Goal: Task Accomplishment & Management: Use online tool/utility

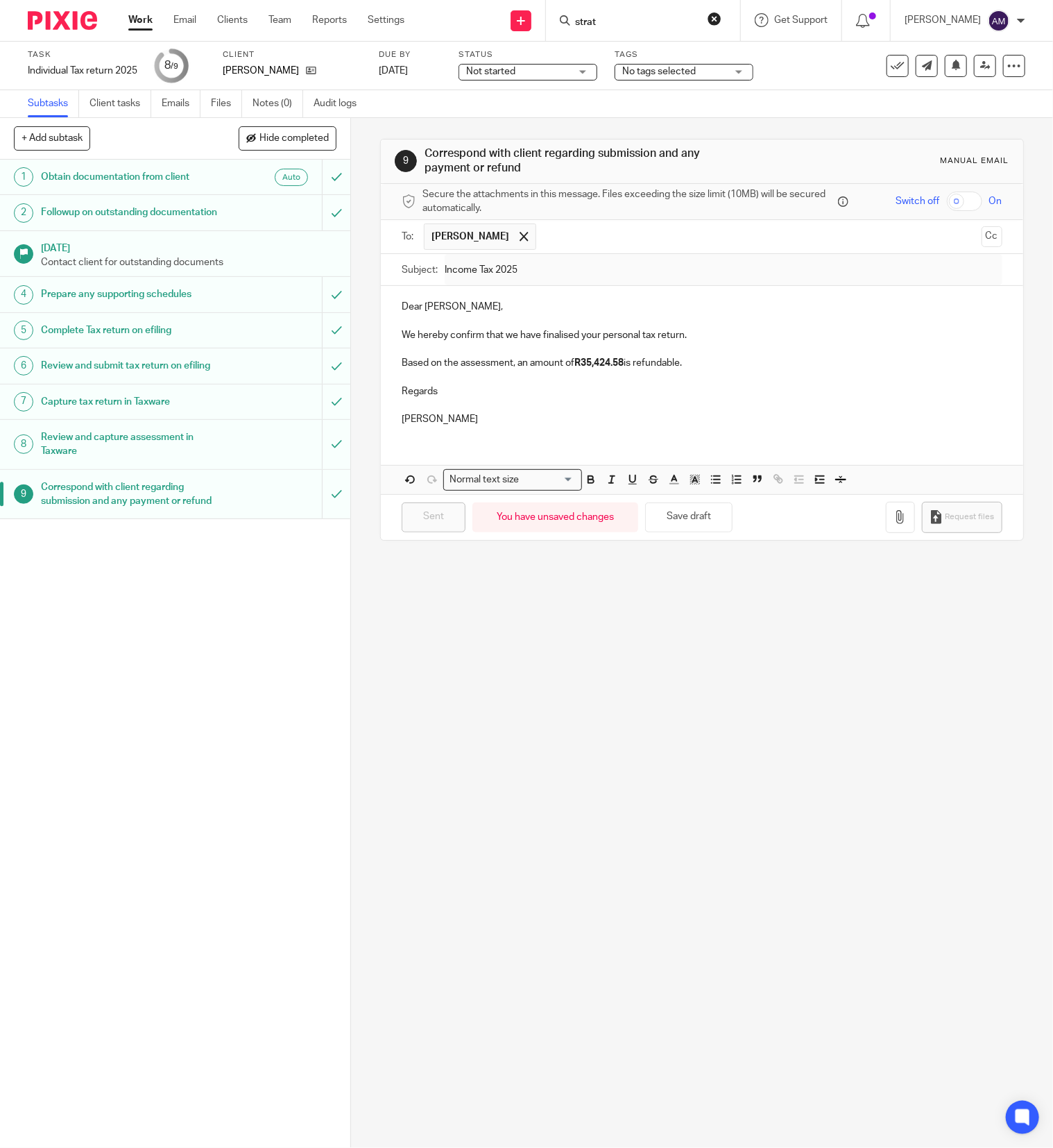
type input "strat"
click button "submit" at bounding box center [0, 0] width 0 height 0
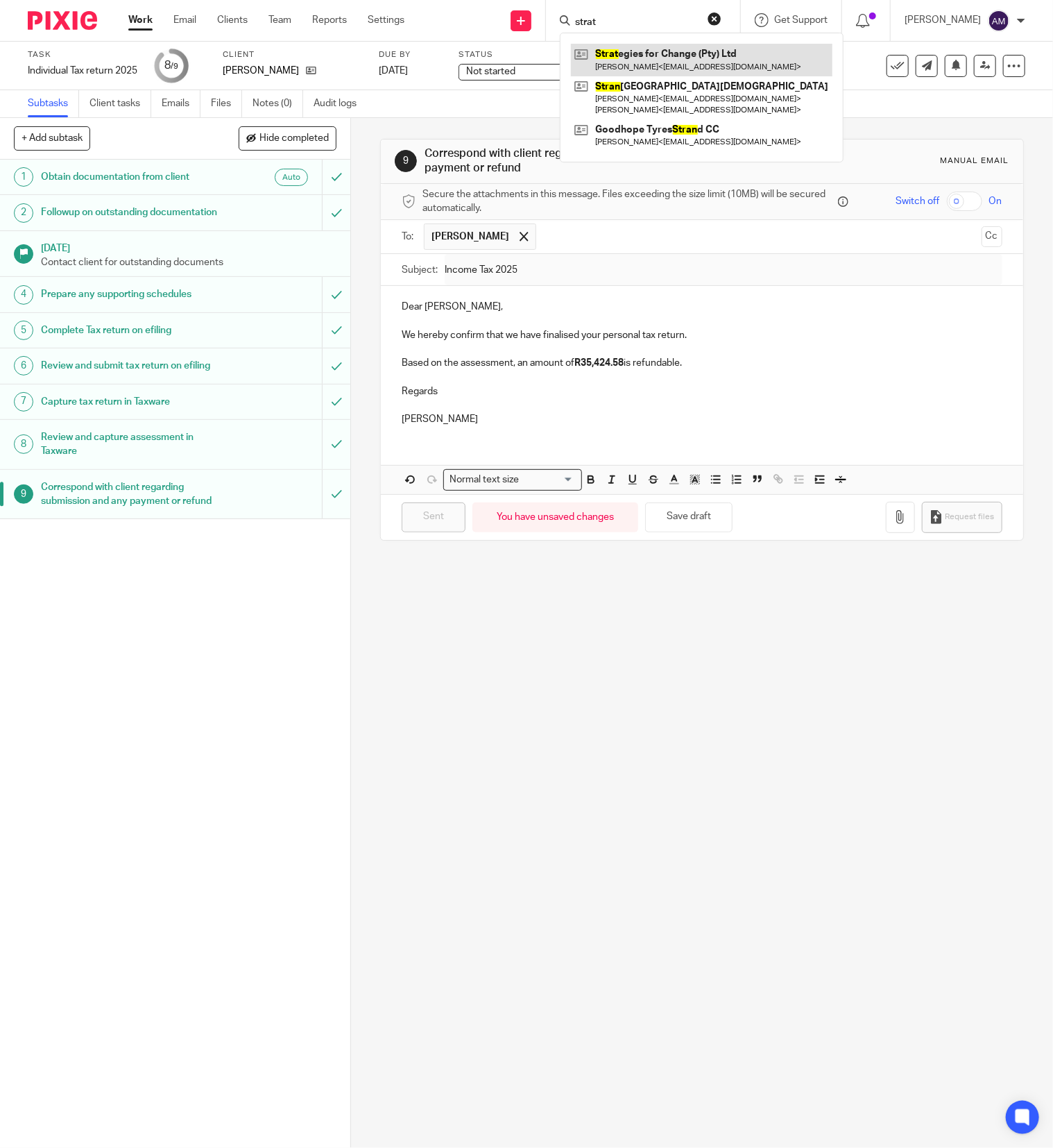
click at [657, 68] on link at bounding box center [701, 60] width 262 height 32
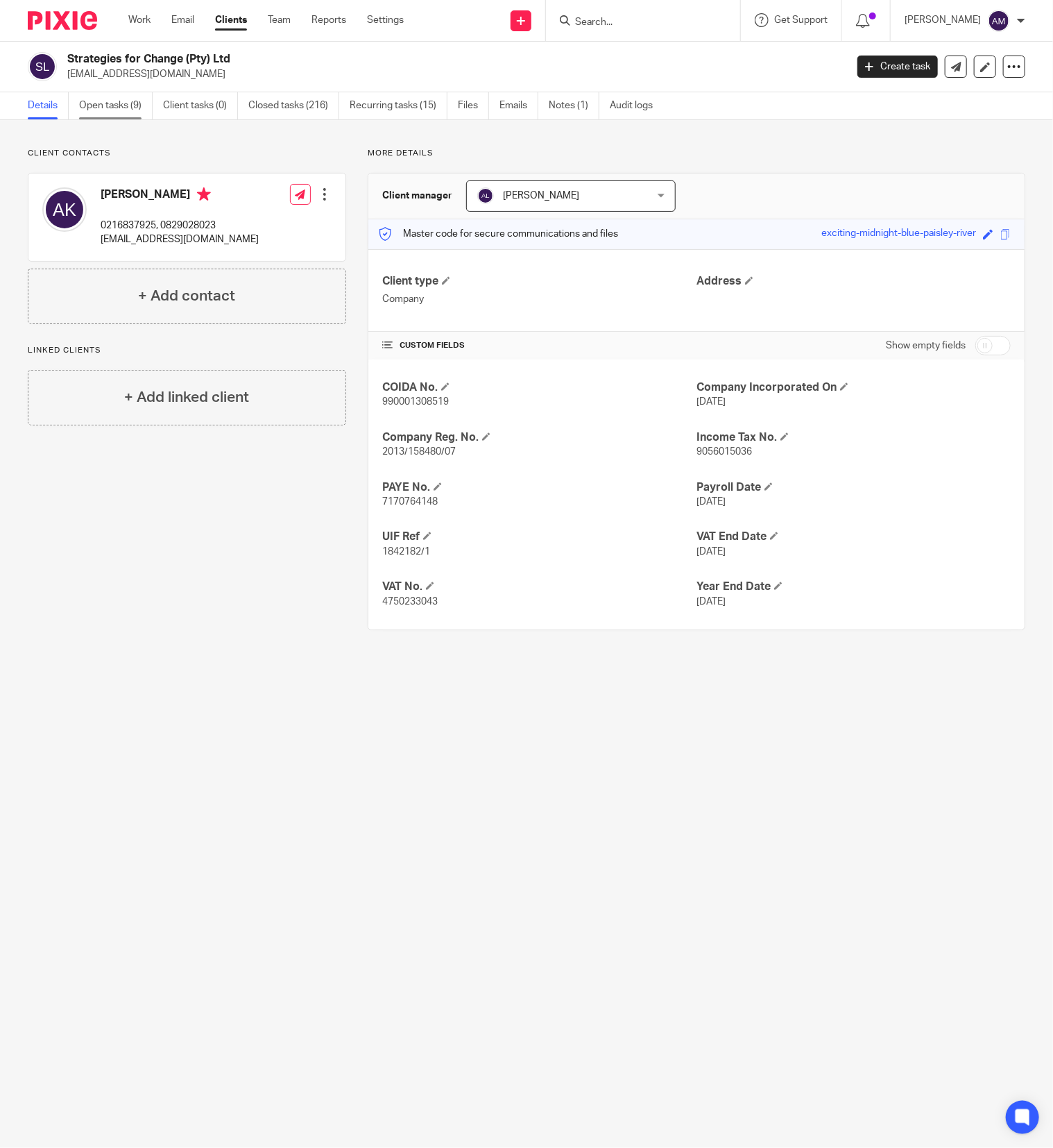
click at [118, 103] on link "Open tasks (9)" at bounding box center [116, 105] width 73 height 27
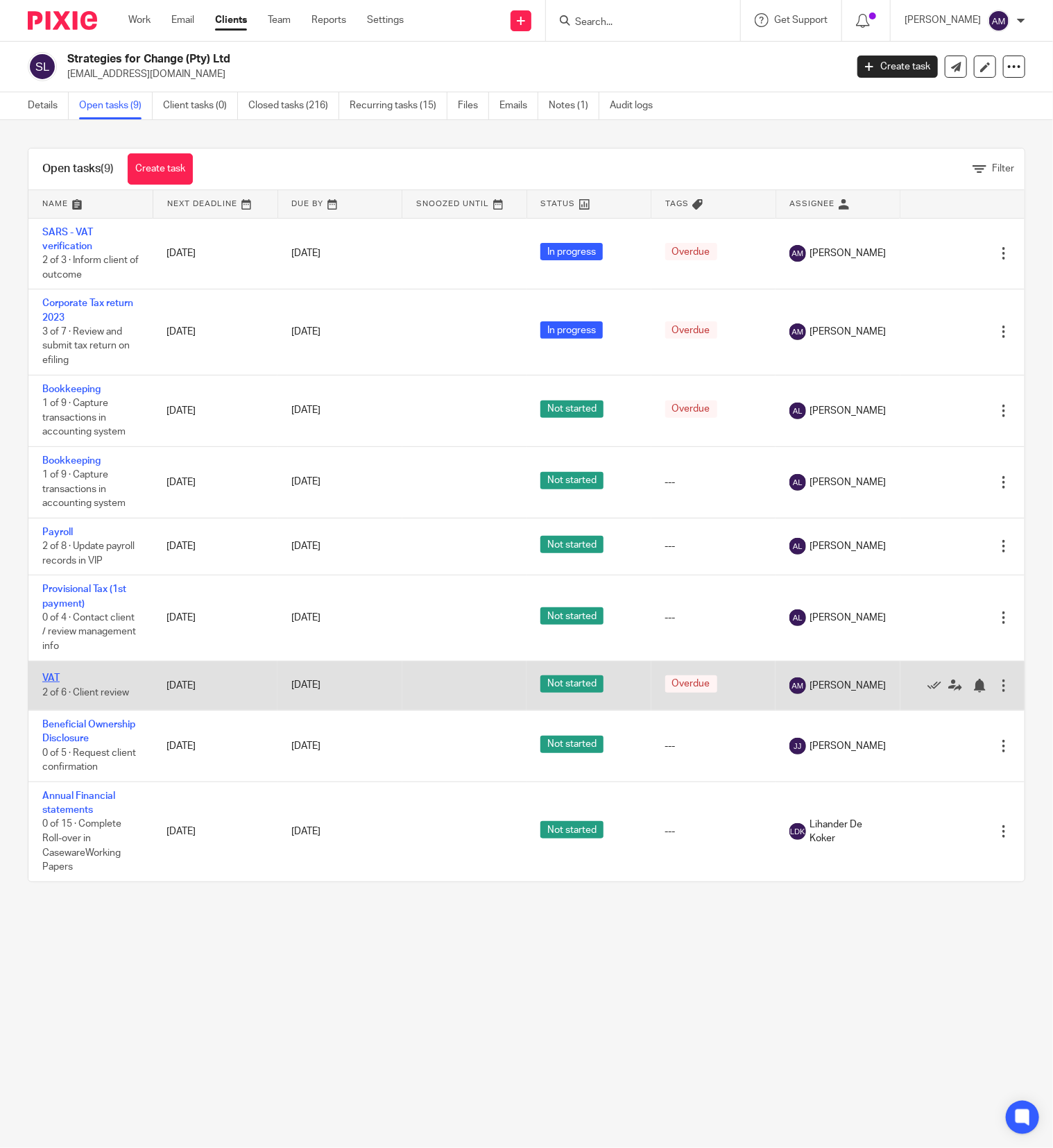
click at [47, 683] on link "VAT" at bounding box center [50, 678] width 18 height 10
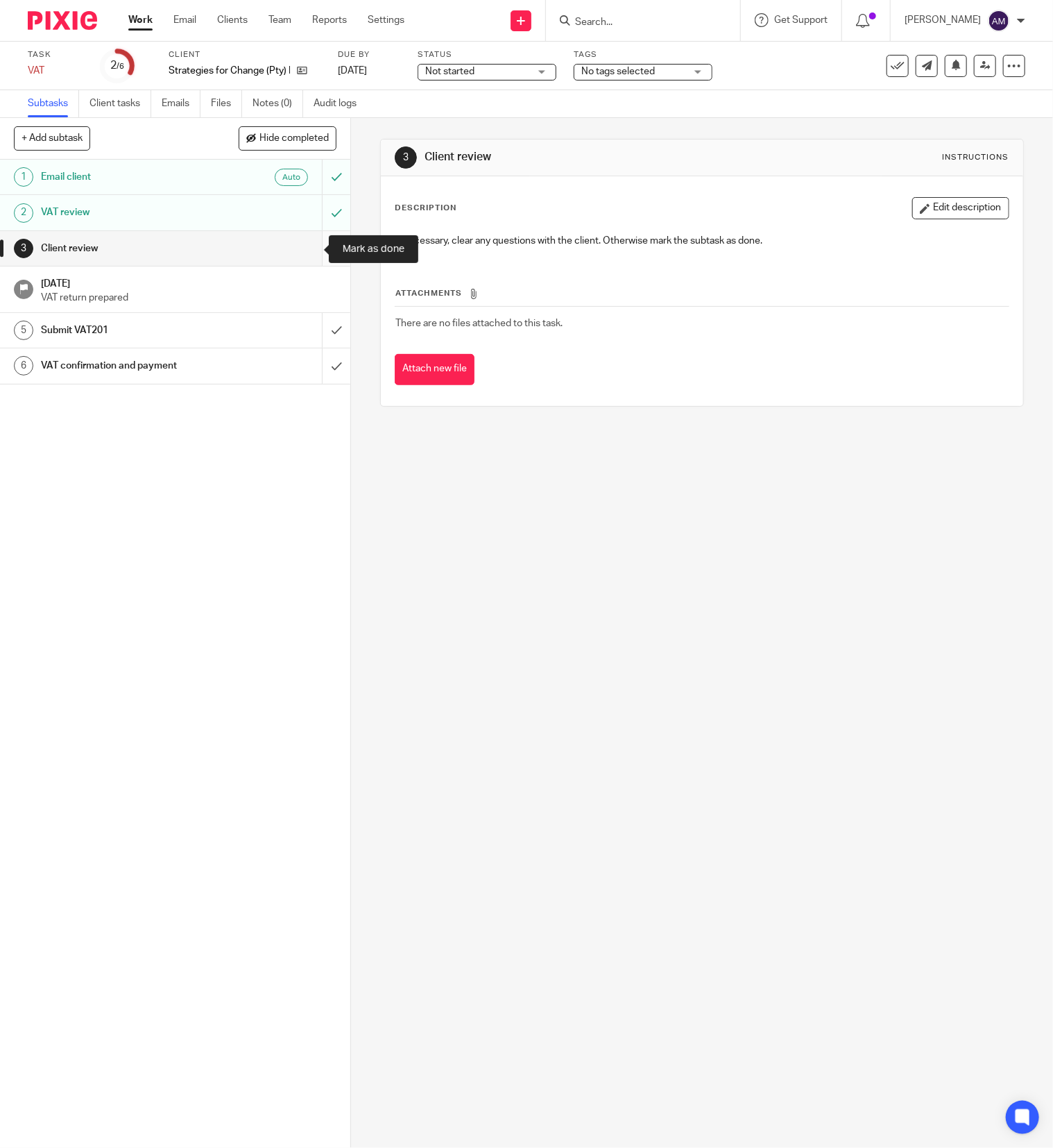
click at [311, 251] on input "submit" at bounding box center [175, 248] width 350 height 34
click at [310, 329] on input "submit" at bounding box center [175, 330] width 350 height 34
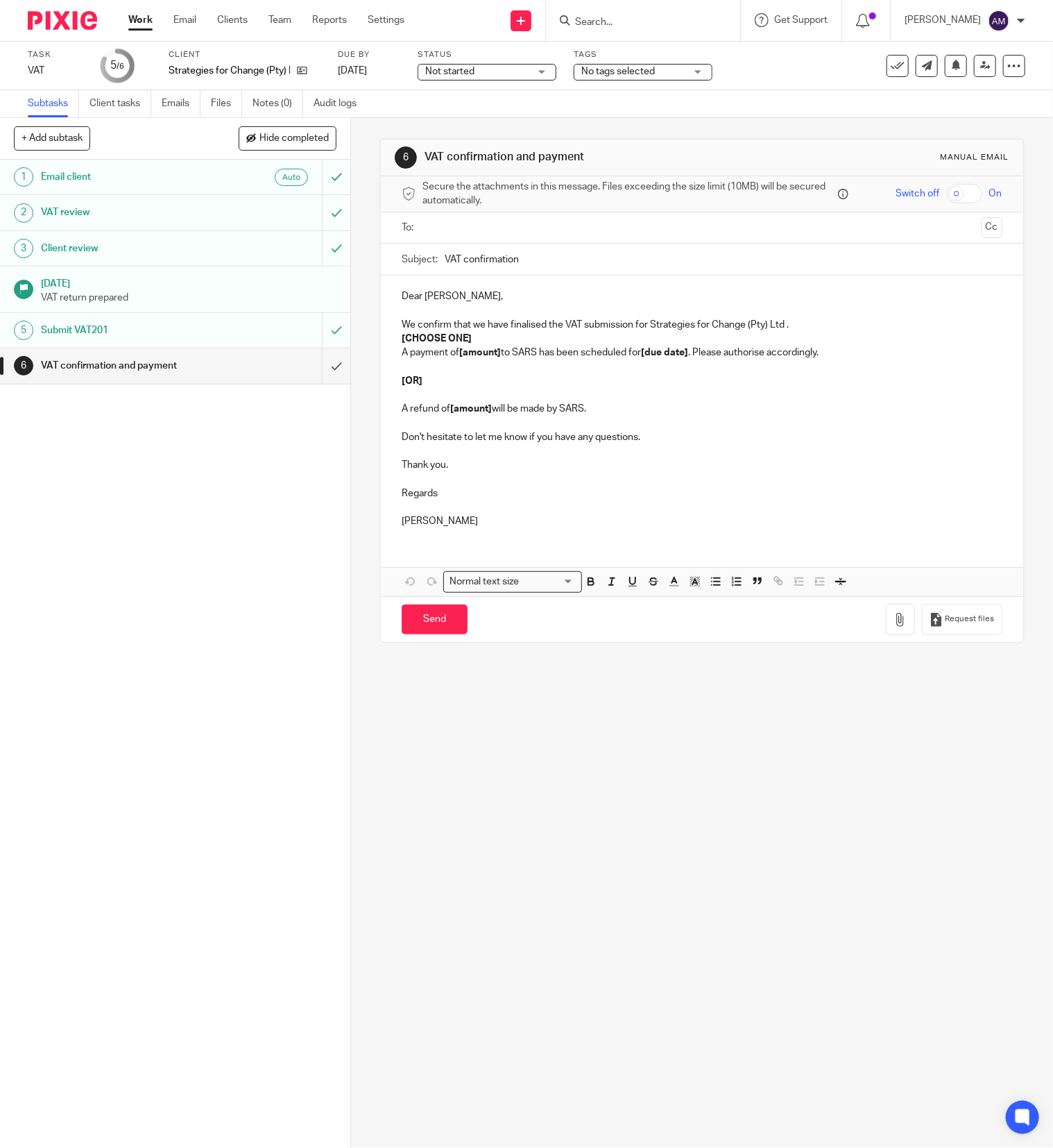
click at [485, 228] on input "text" at bounding box center [701, 227] width 548 height 16
click at [539, 266] on input "VAT confirmation" at bounding box center [723, 263] width 558 height 31
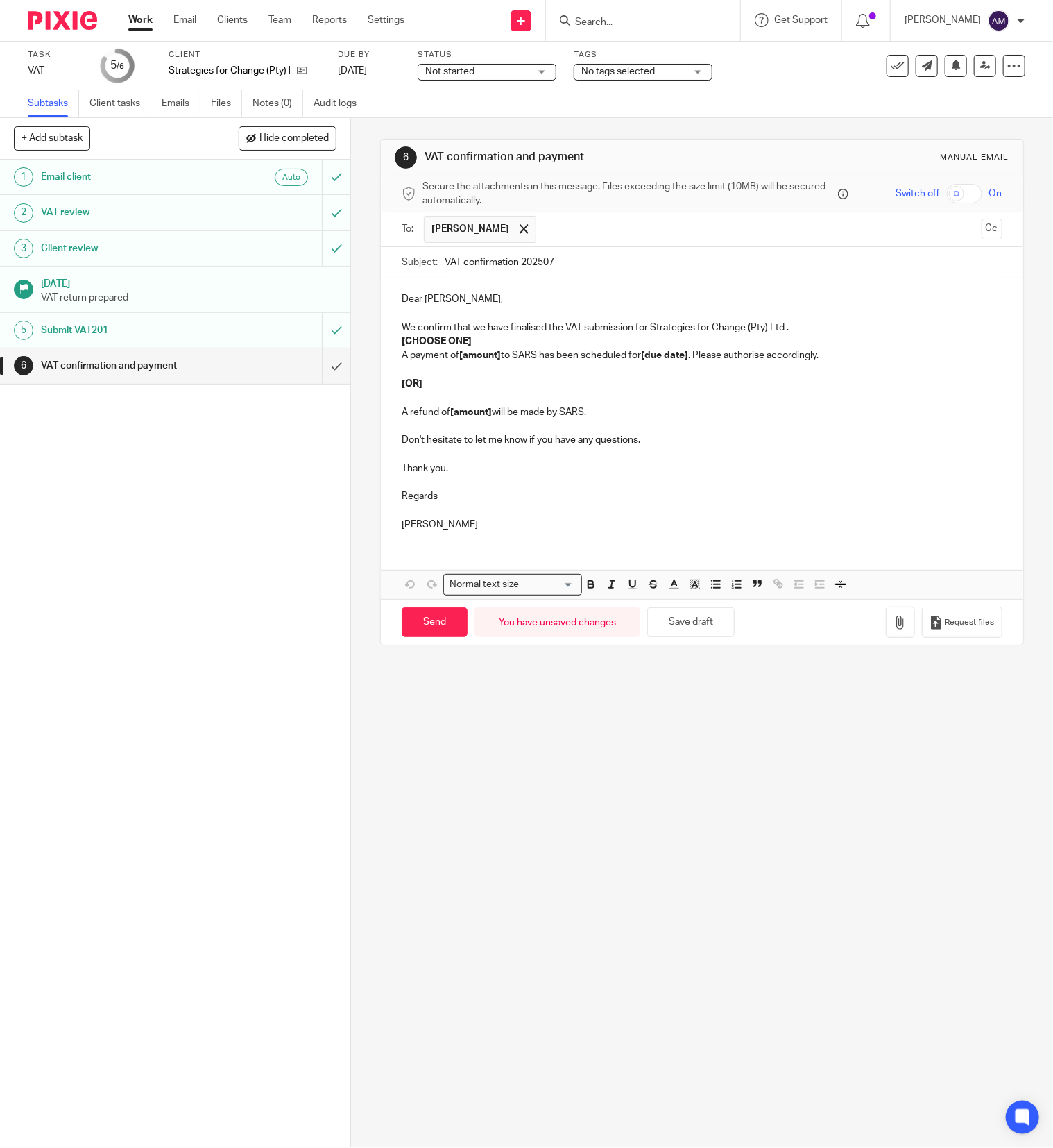
type input "VAT confirmation 202507"
drag, startPoint x: 394, startPoint y: 343, endPoint x: 469, endPoint y: 343, distance: 75.0
click at [469, 343] on p "[CHOOSE ONE]" at bounding box center [701, 341] width 601 height 14
drag, startPoint x: 454, startPoint y: 360, endPoint x: 494, endPoint y: 362, distance: 40.0
click at [494, 360] on strong "[amount]" at bounding box center [480, 355] width 42 height 10
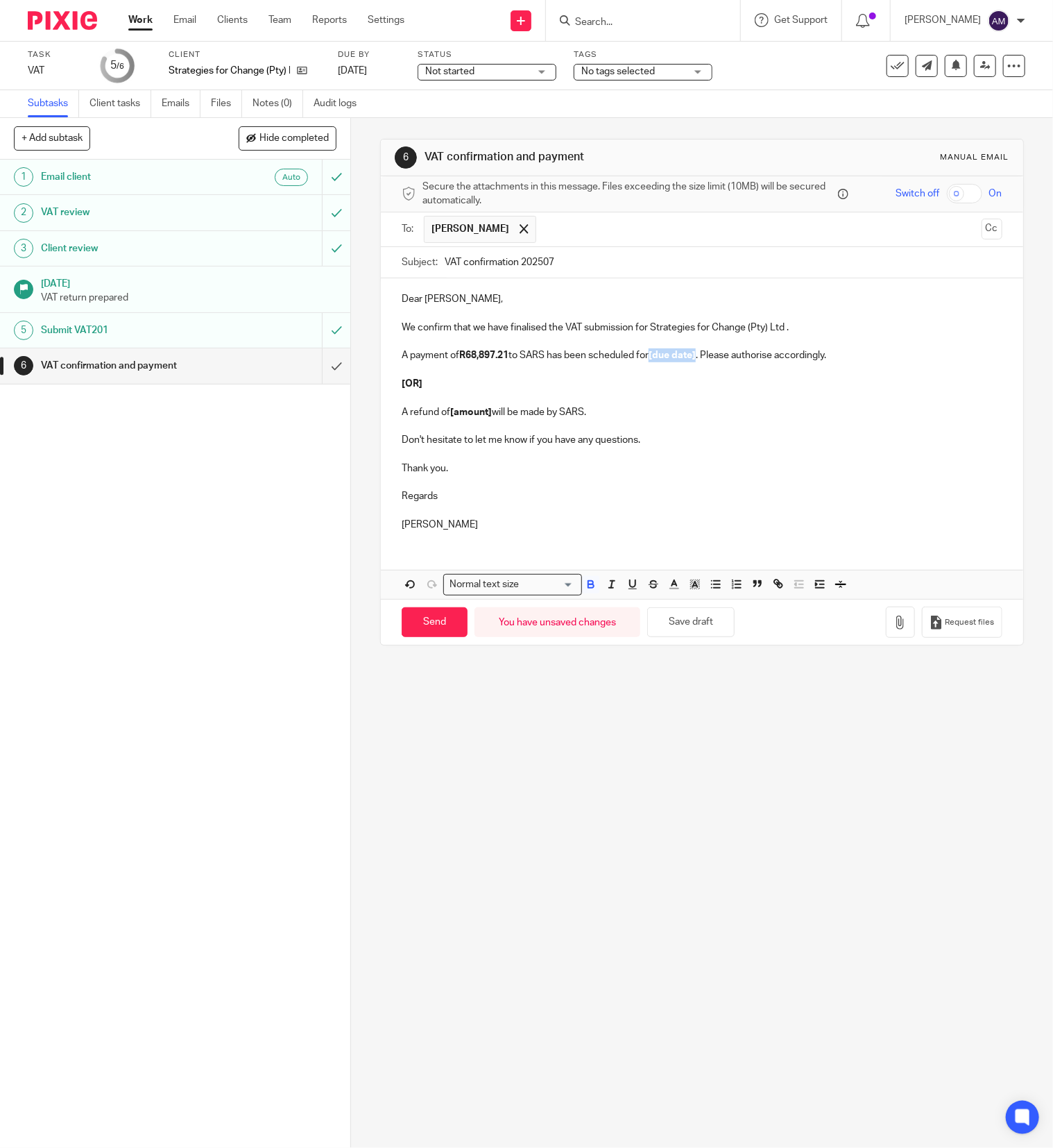
drag, startPoint x: 649, startPoint y: 358, endPoint x: 696, endPoint y: 363, distance: 47.3
click at [696, 363] on p "A payment of R68,897.21 to SARS has been scheduled for [due date] . Please auth…" at bounding box center [701, 355] width 601 height 14
drag, startPoint x: 393, startPoint y: 371, endPoint x: 613, endPoint y: 421, distance: 225.6
click at [613, 421] on div "Dear Ayesha, We confirm that we have finalised the VAT submission for Strategie…" at bounding box center [702, 411] width 642 height 264
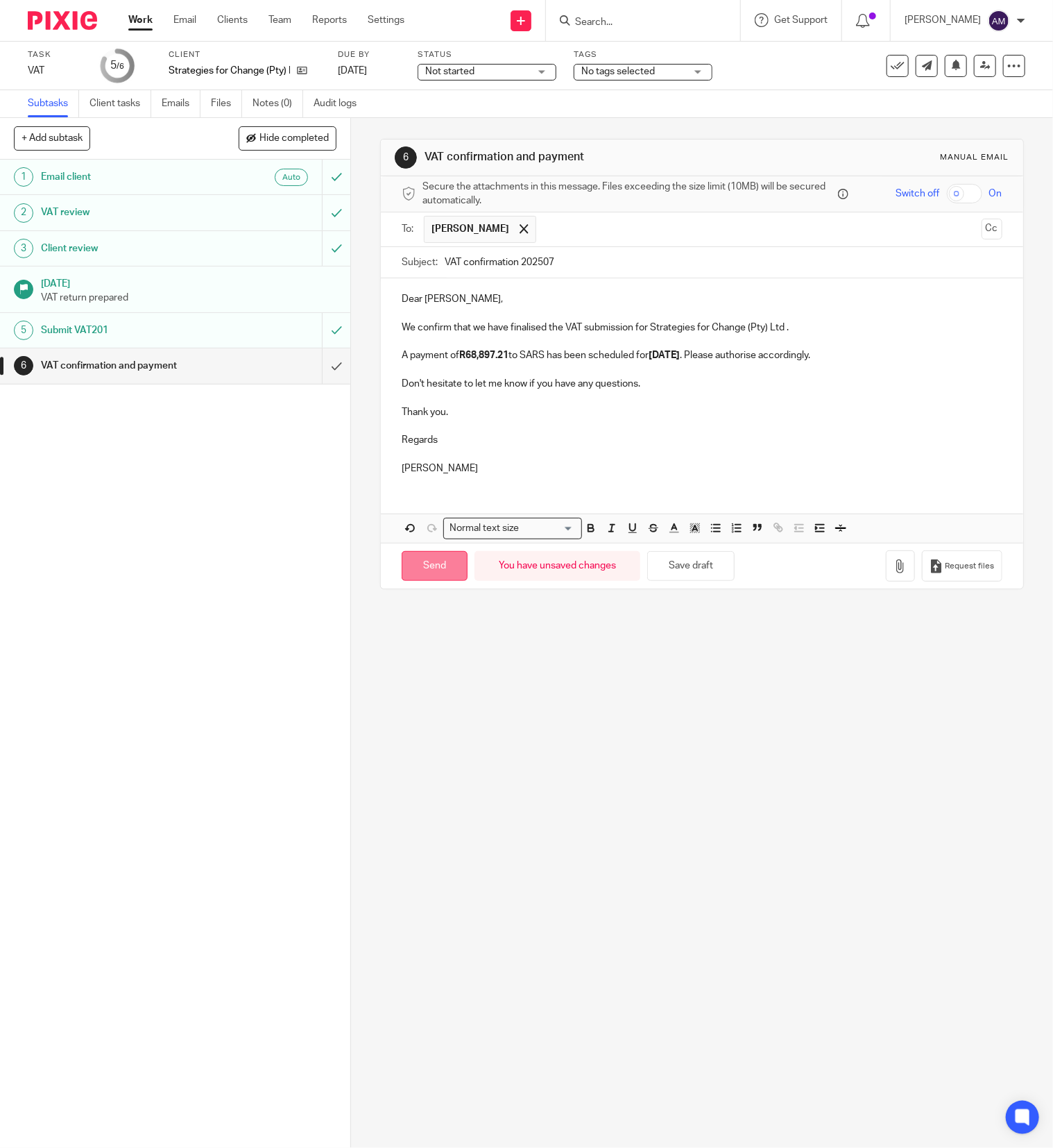
click at [437, 576] on input "Send" at bounding box center [434, 566] width 66 height 30
type input "Sent"
click at [655, 18] on input "Search" at bounding box center [636, 23] width 125 height 12
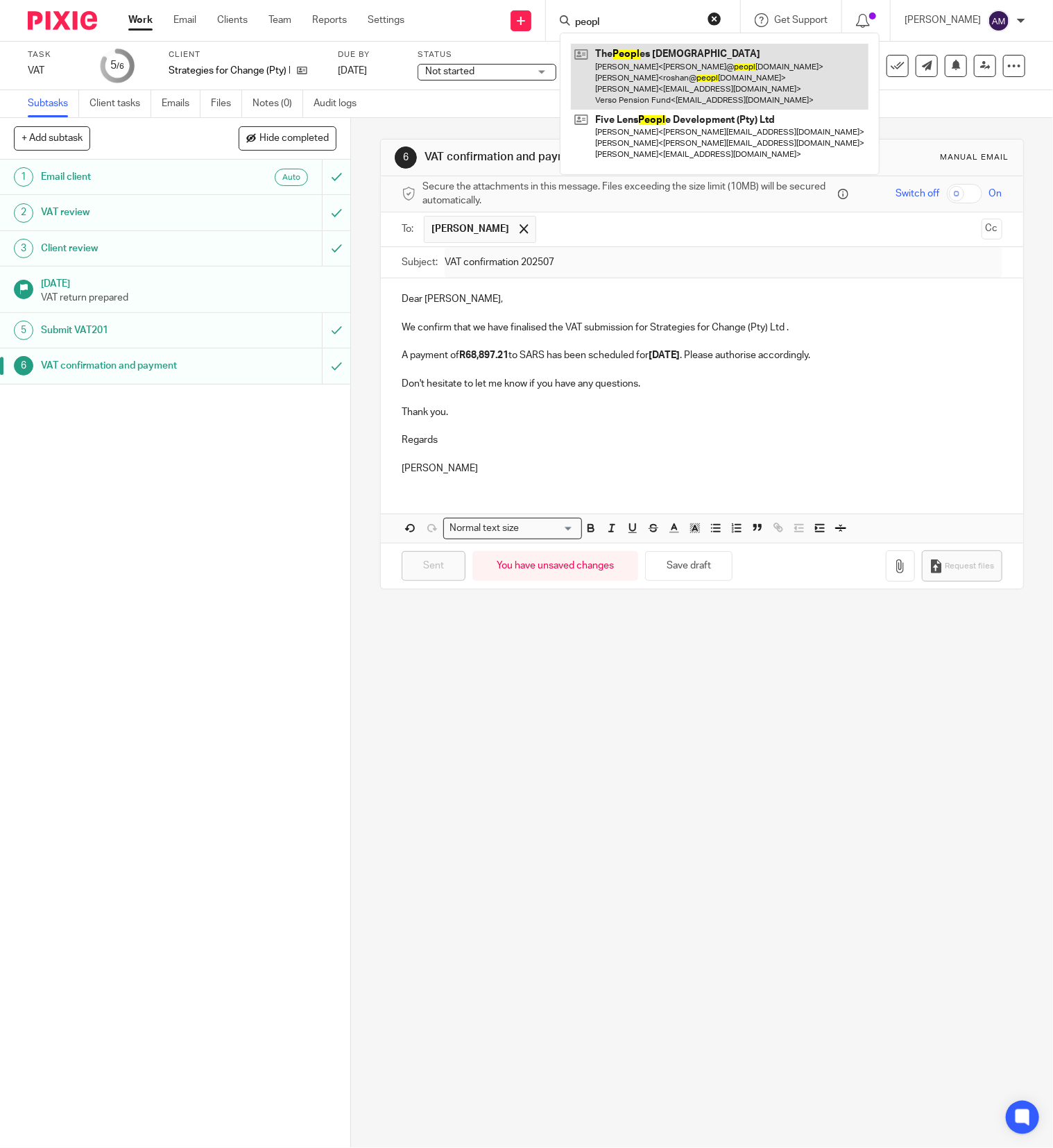
type input "peopl"
click at [662, 60] on link at bounding box center [720, 76] width 298 height 66
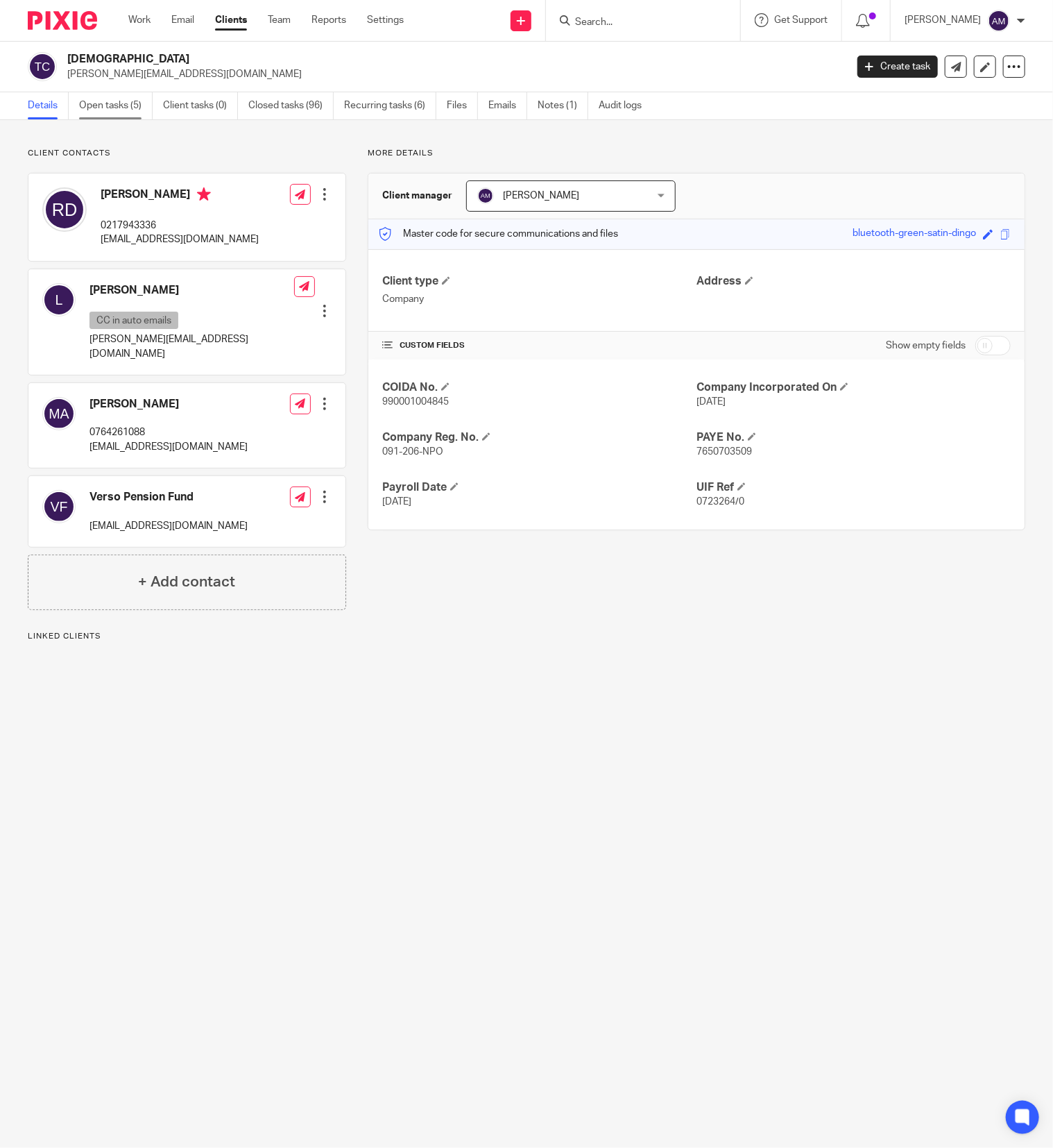
click at [113, 108] on link "Open tasks (5)" at bounding box center [116, 105] width 73 height 27
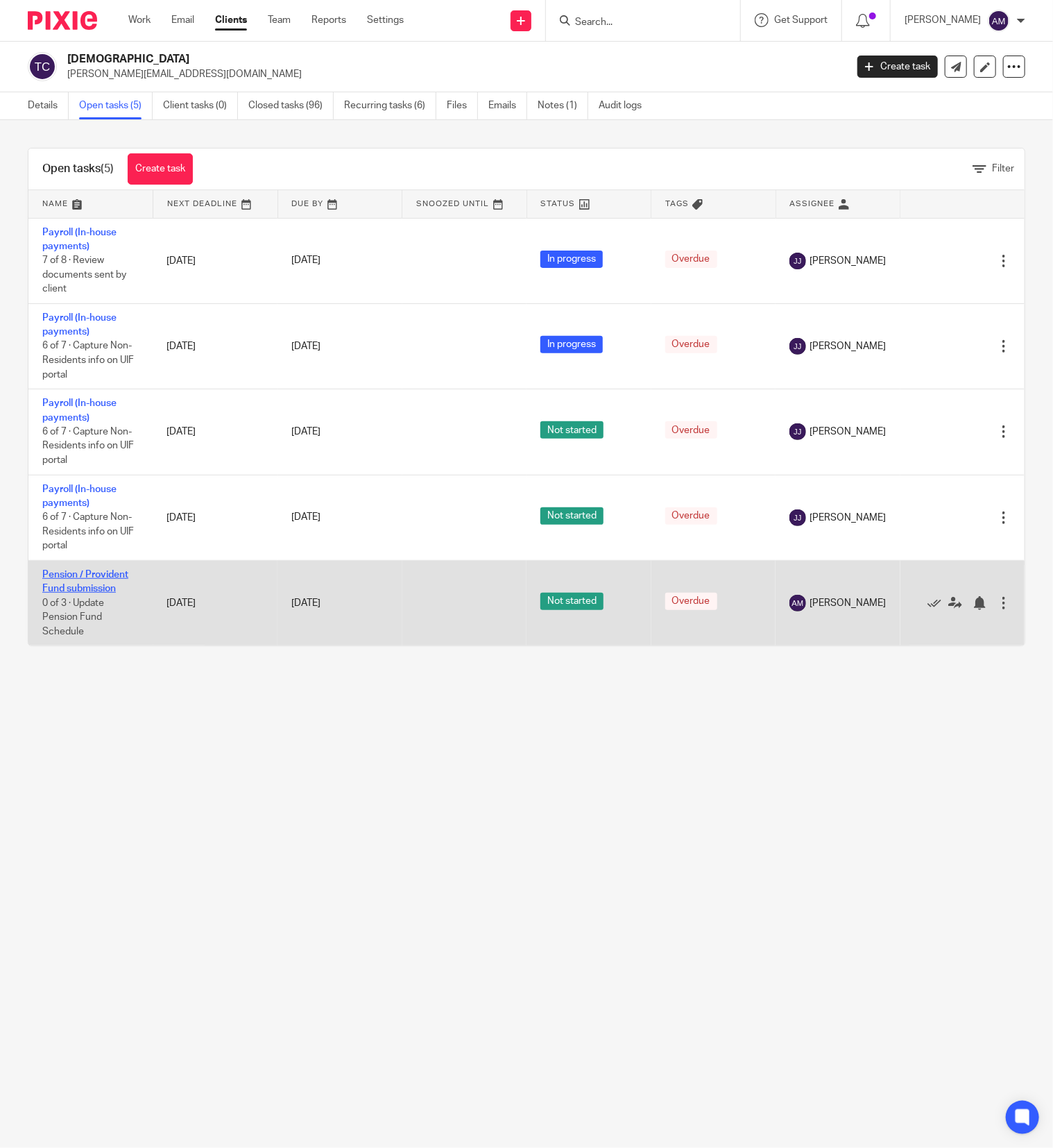
click at [101, 593] on link "Pension / Provident Fund submission" at bounding box center [85, 582] width 86 height 24
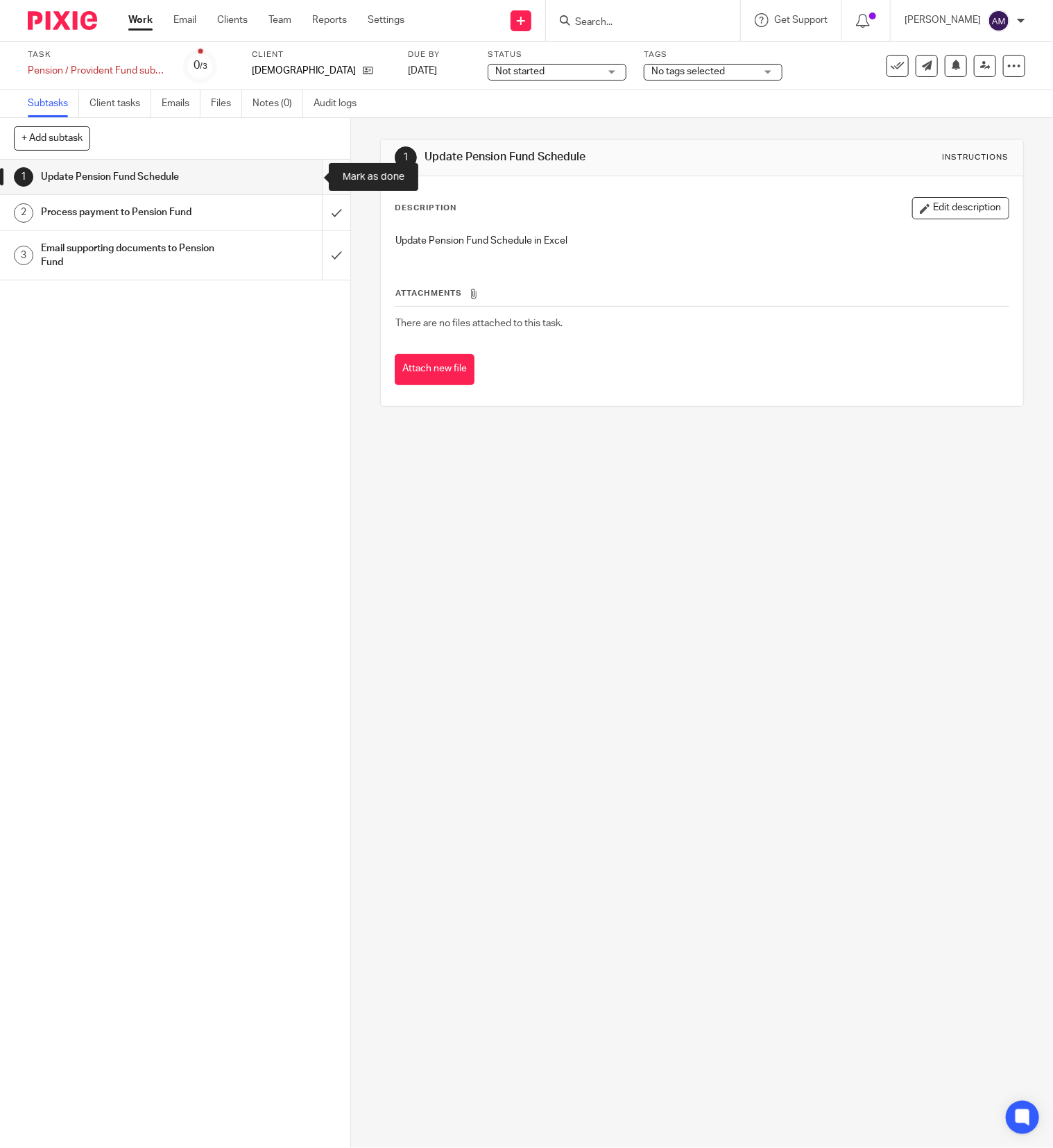
click at [305, 173] on input "submit" at bounding box center [175, 176] width 350 height 34
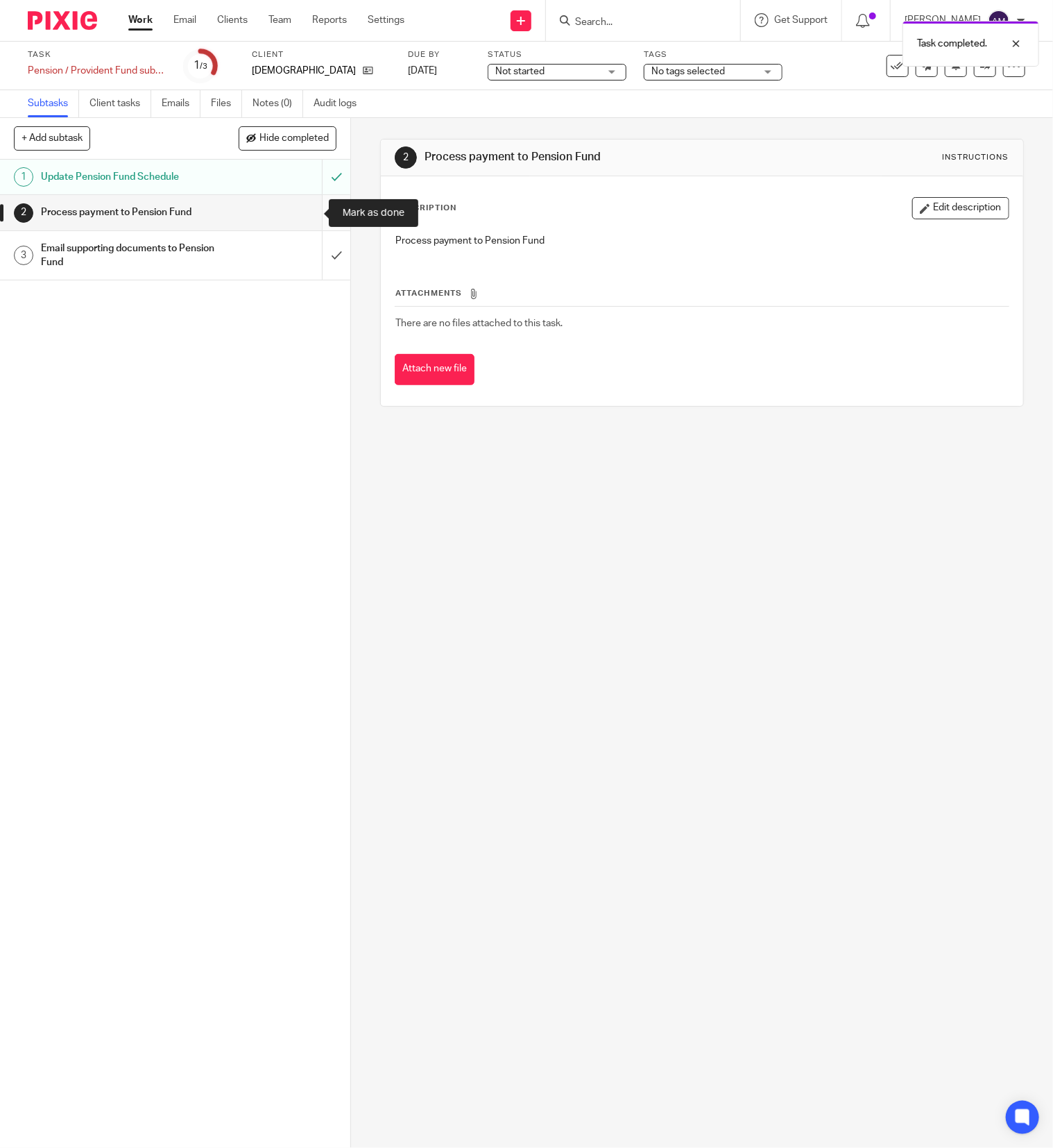
click at [308, 211] on input "submit" at bounding box center [175, 212] width 350 height 34
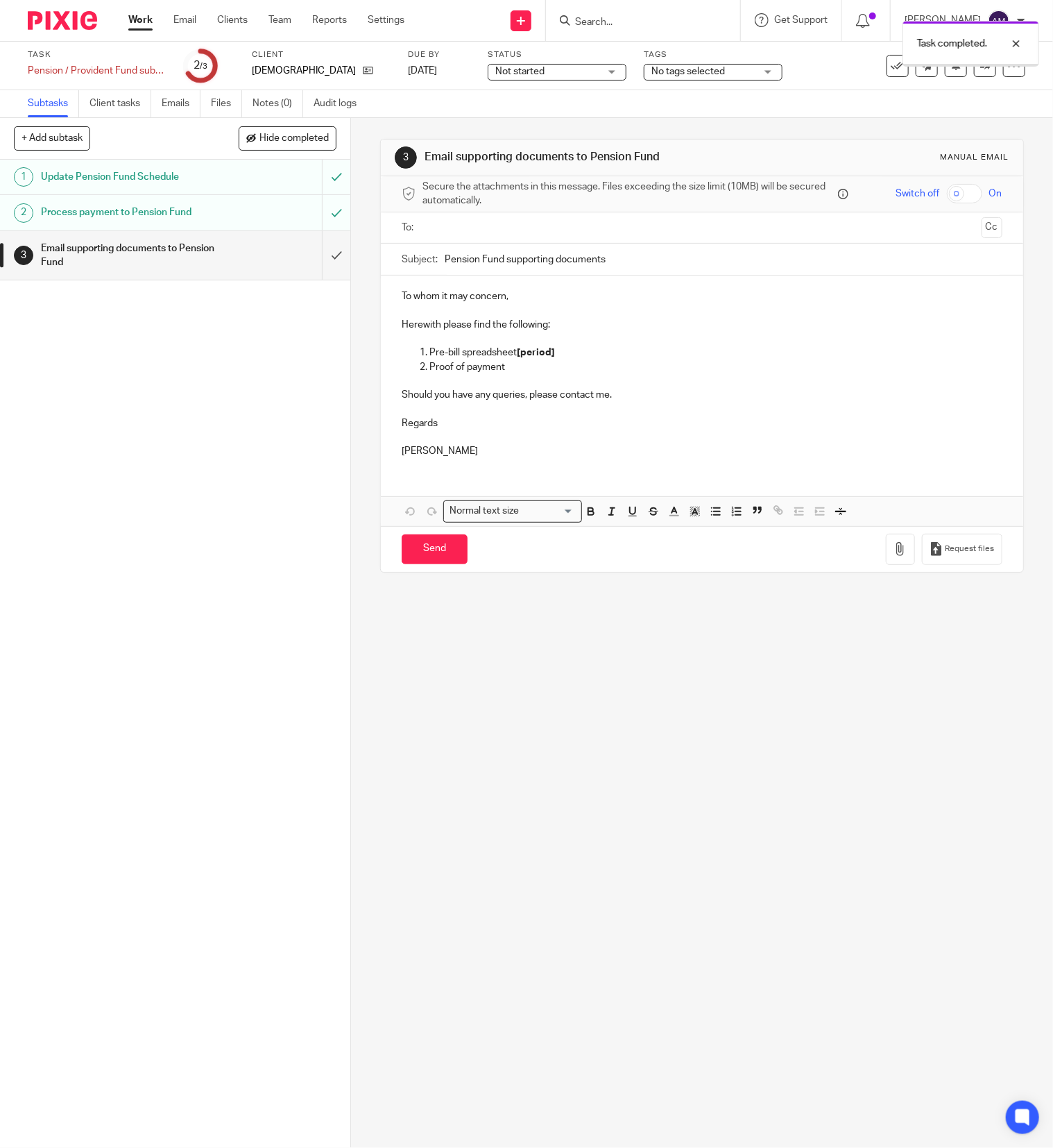
click at [488, 229] on input "text" at bounding box center [701, 227] width 548 height 16
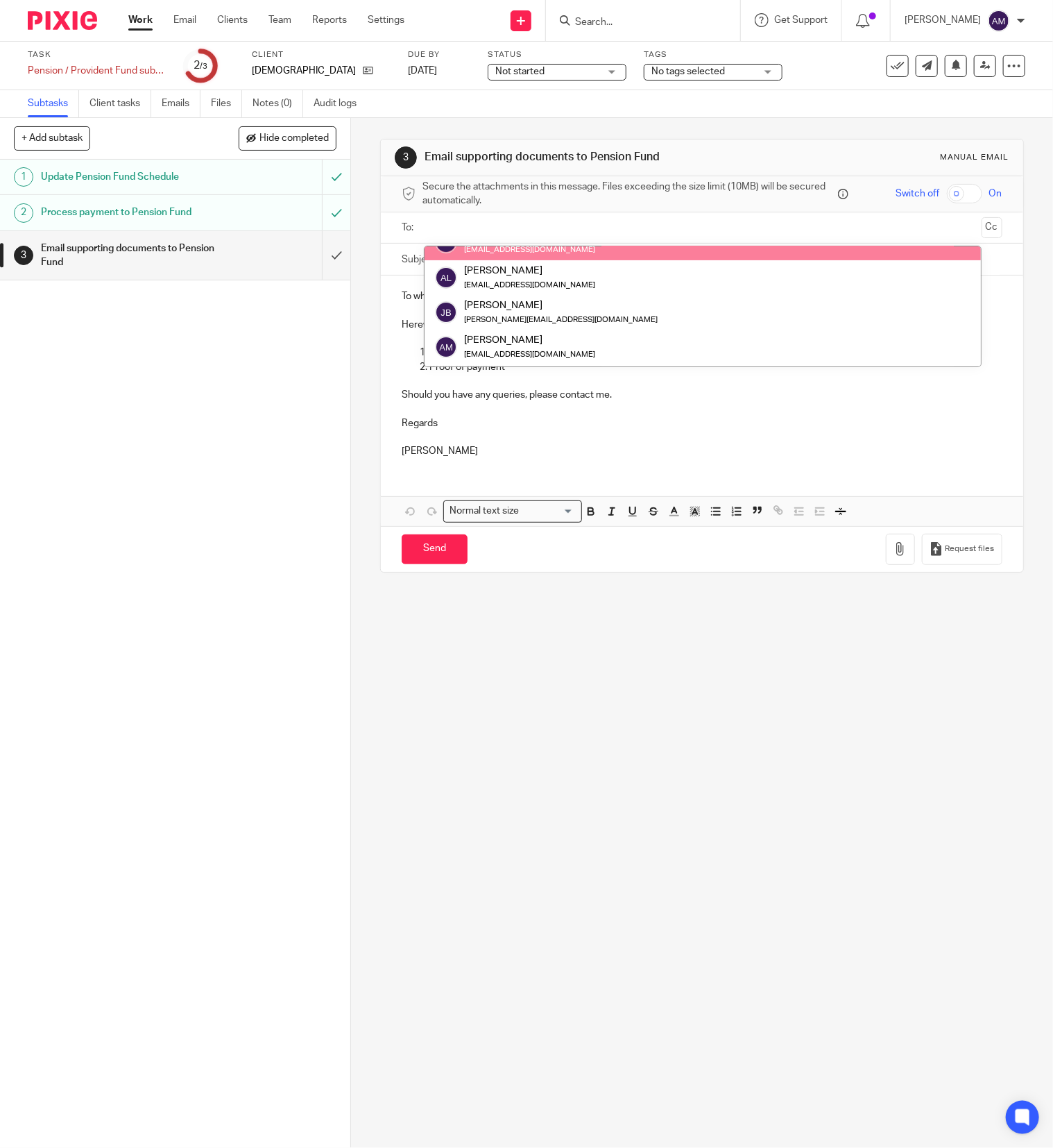
scroll to position [139, 0]
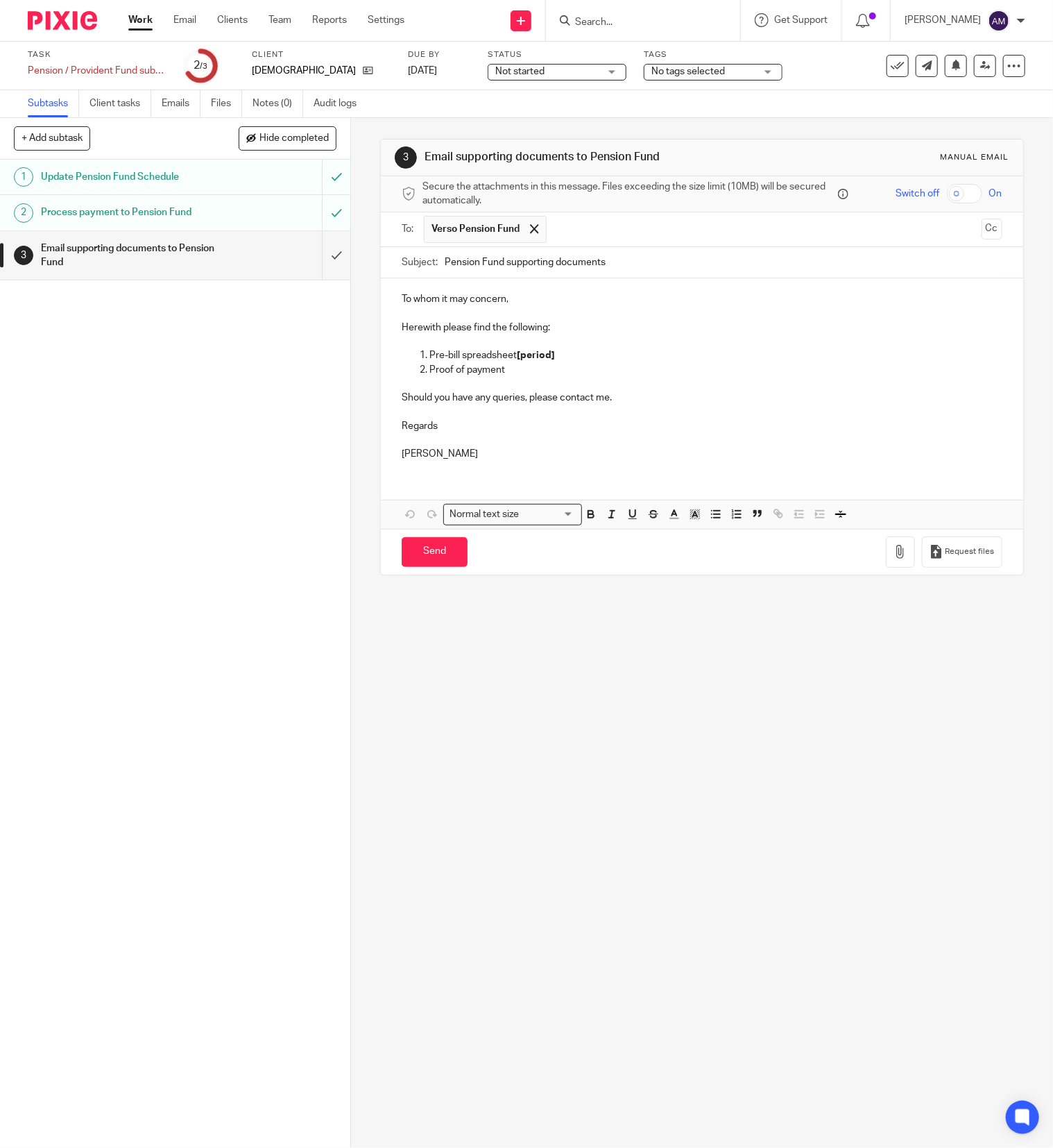
click at [616, 266] on input "Pension Fund supporting documents" at bounding box center [723, 263] width 558 height 31
type input "Pension Fund supporting documents 202508"
drag, startPoint x: 511, startPoint y: 358, endPoint x: 585, endPoint y: 375, distance: 75.9
click at [555, 362] on p "Pre-bill spreadsheet [period]" at bounding box center [716, 355] width 573 height 14
click at [894, 559] on icon "button" at bounding box center [900, 552] width 14 height 14
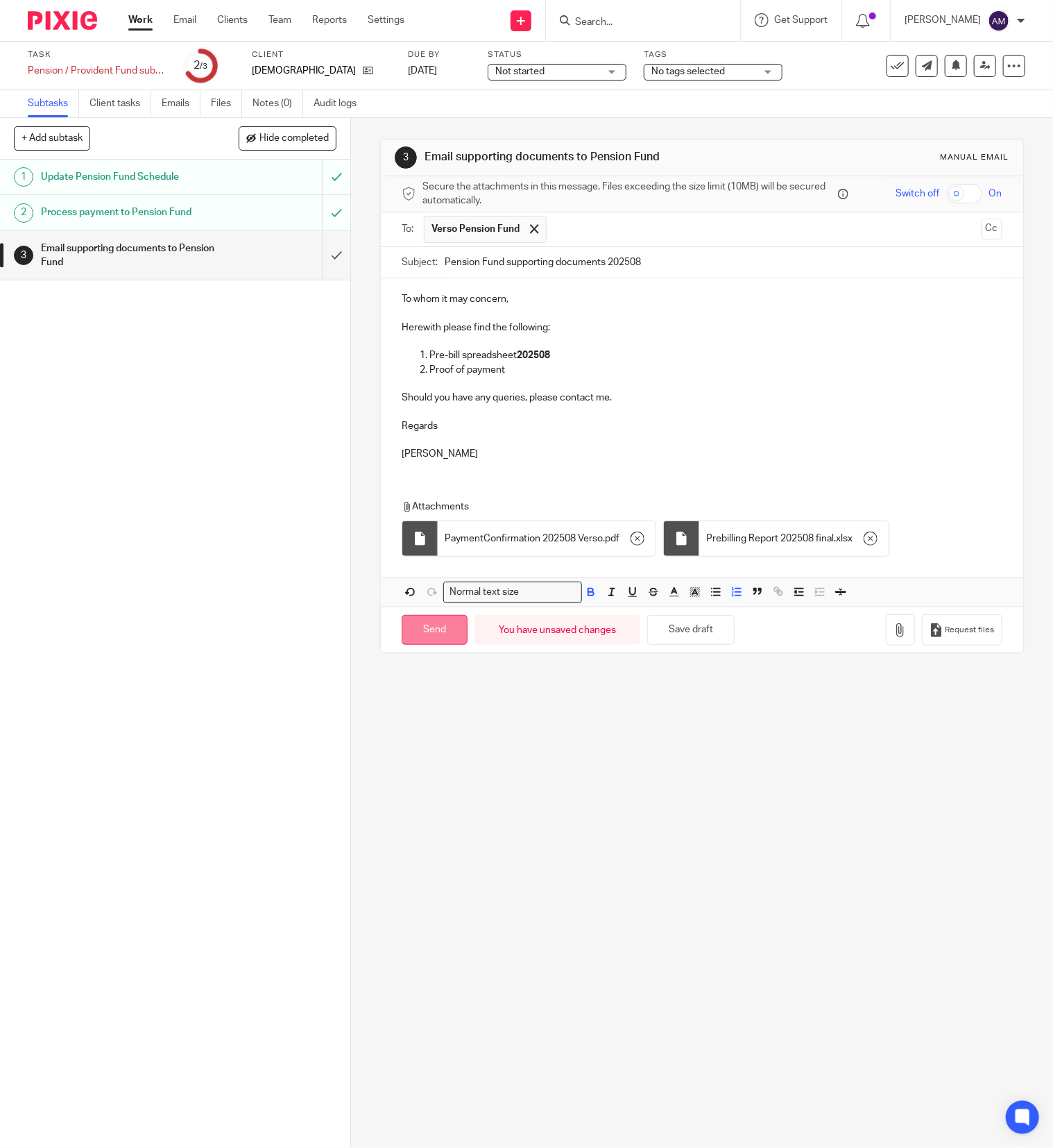
click at [432, 638] on input "Send" at bounding box center [434, 630] width 66 height 30
type input "Sent"
